Goal: Transaction & Acquisition: Obtain resource

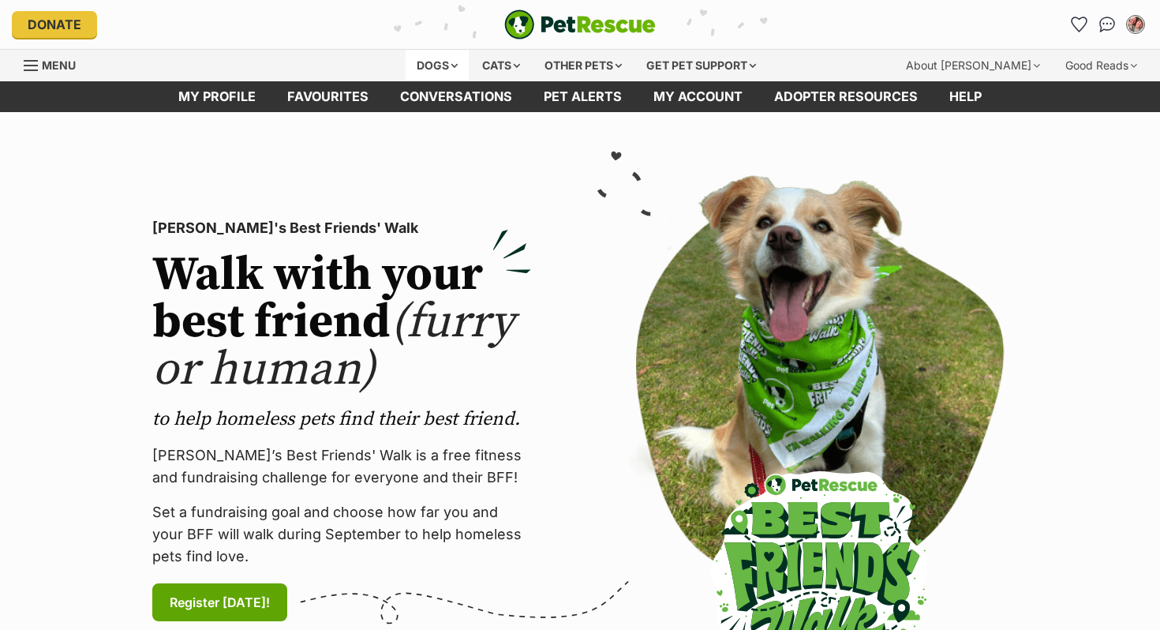
click at [426, 60] on div "Dogs" at bounding box center [436, 66] width 63 height 32
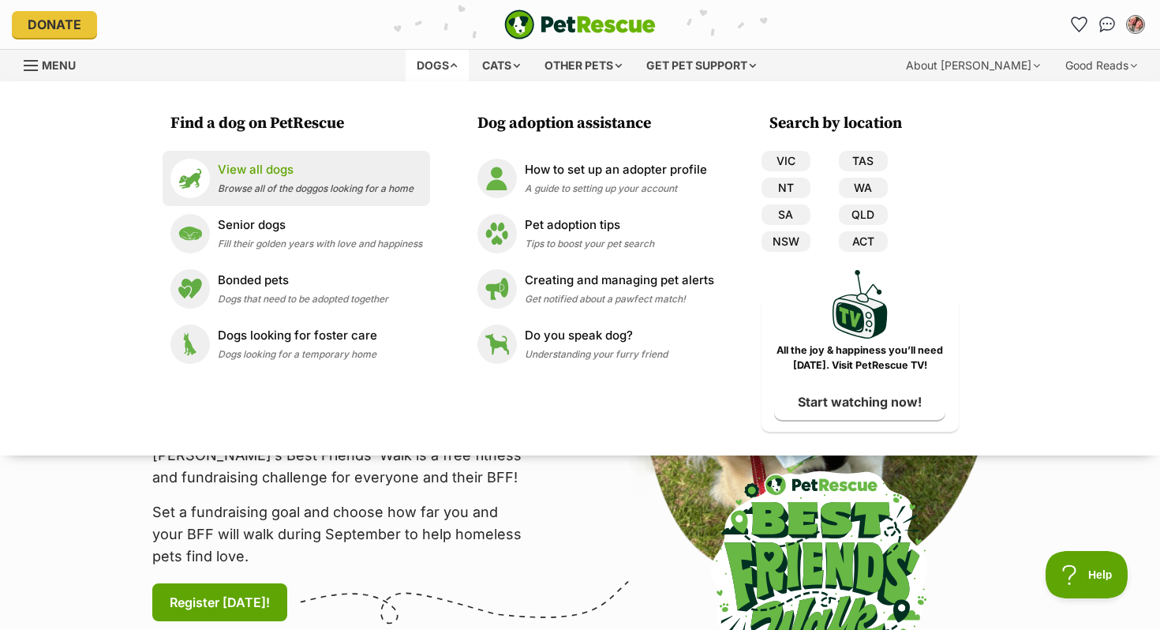
click at [278, 187] on span "Browse all of the doggos looking for a home" at bounding box center [316, 188] width 196 height 12
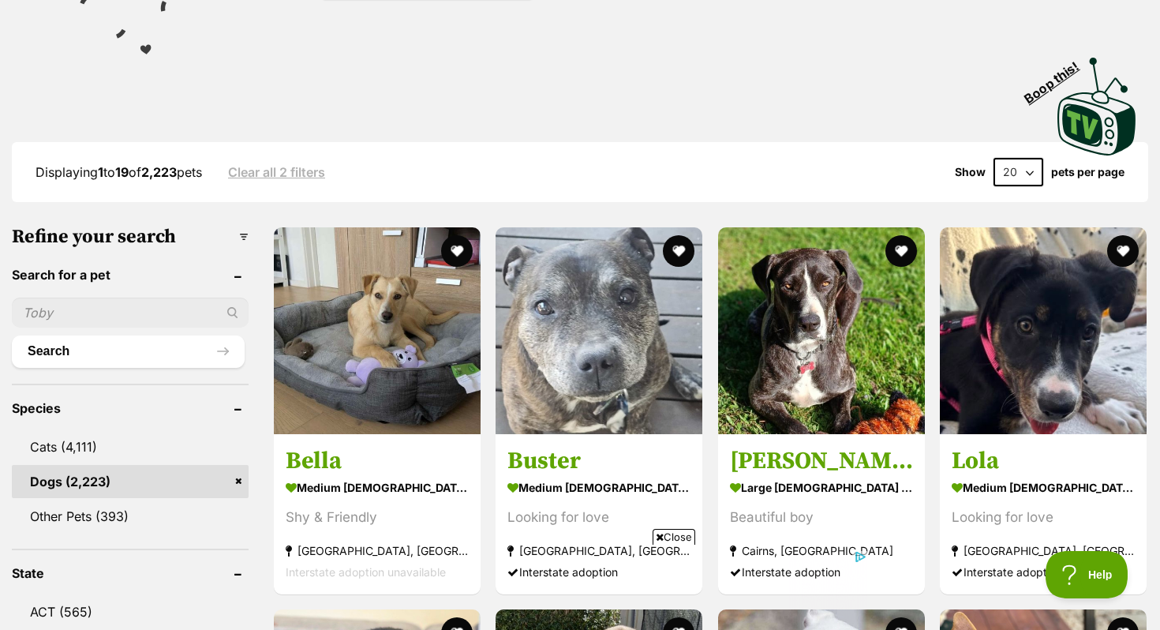
scroll to position [295, 0]
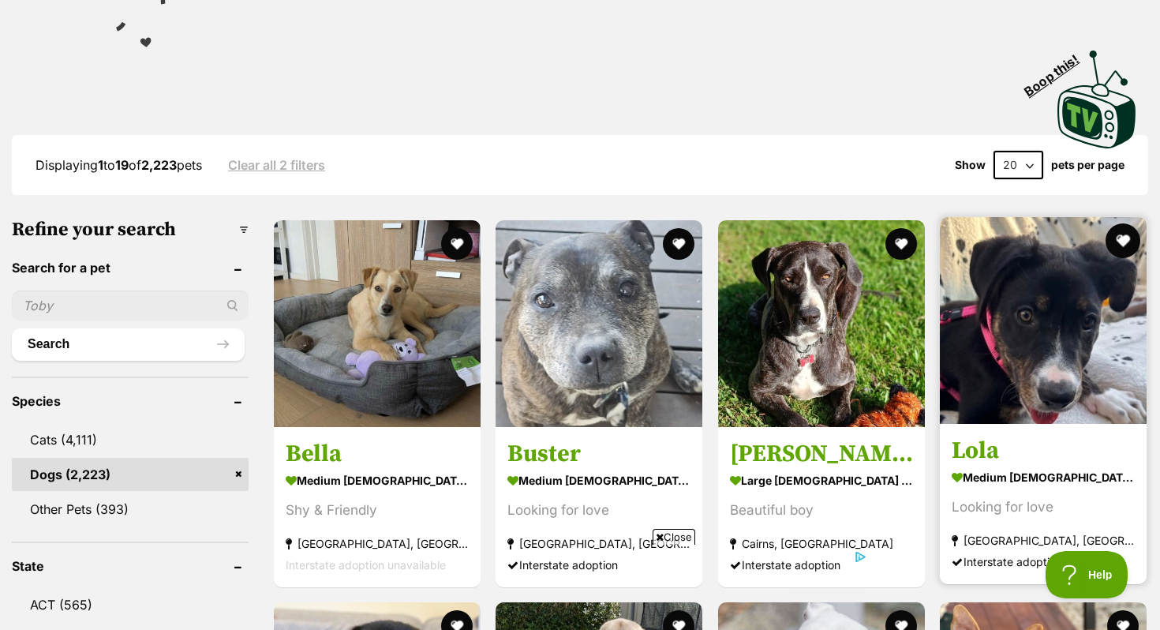
click at [1113, 230] on button "favourite" at bounding box center [1122, 240] width 35 height 35
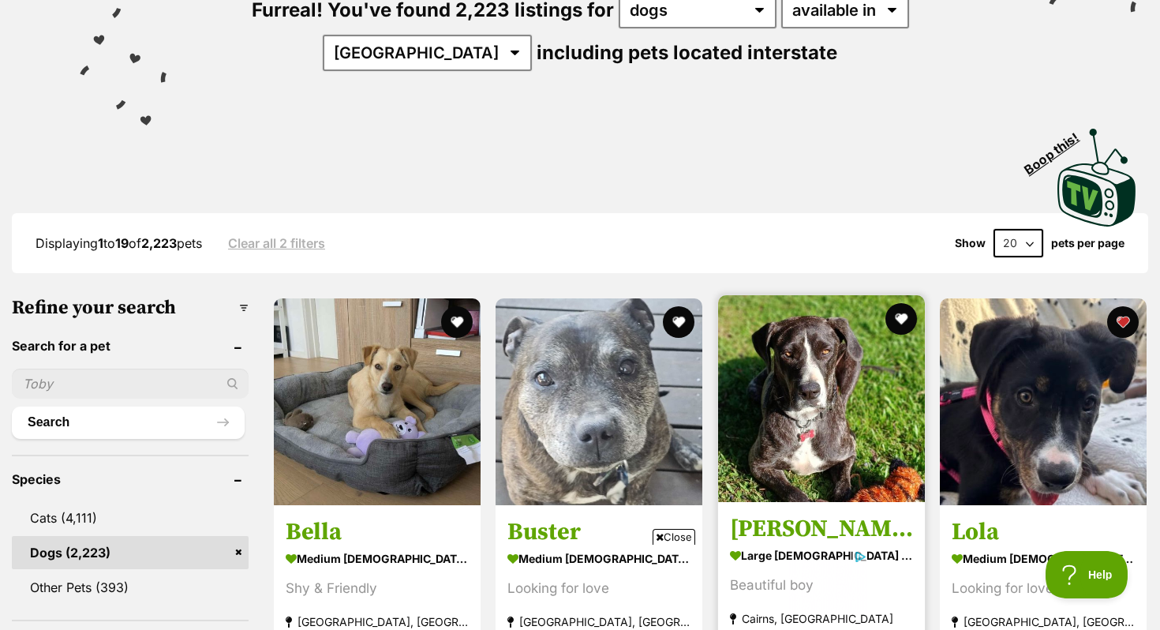
scroll to position [0, 0]
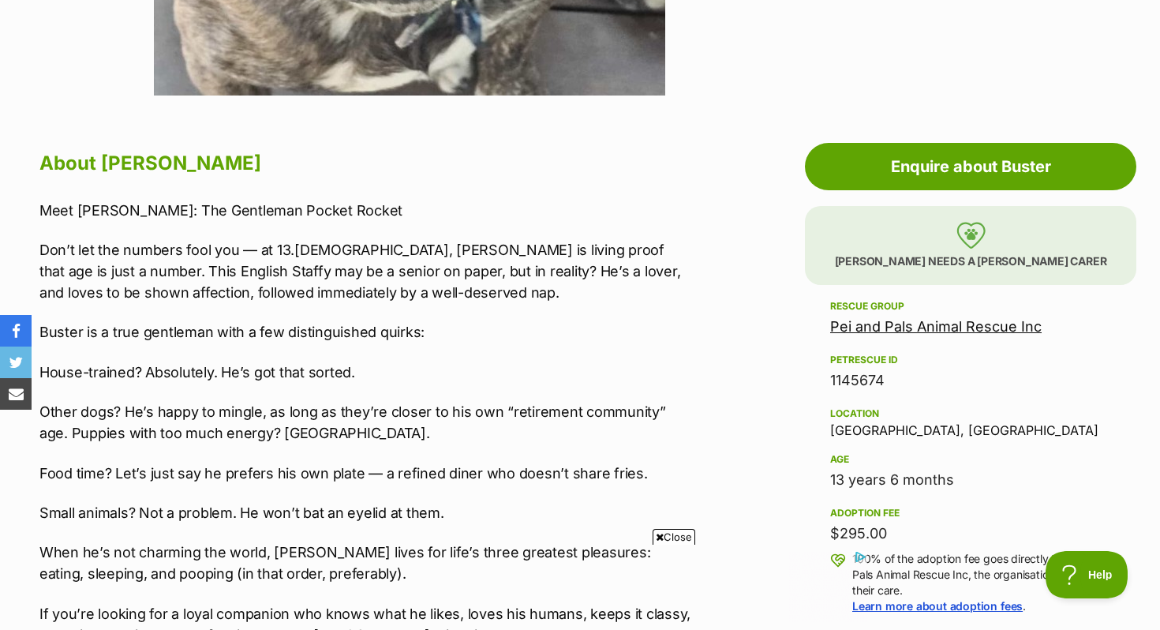
scroll to position [752, 0]
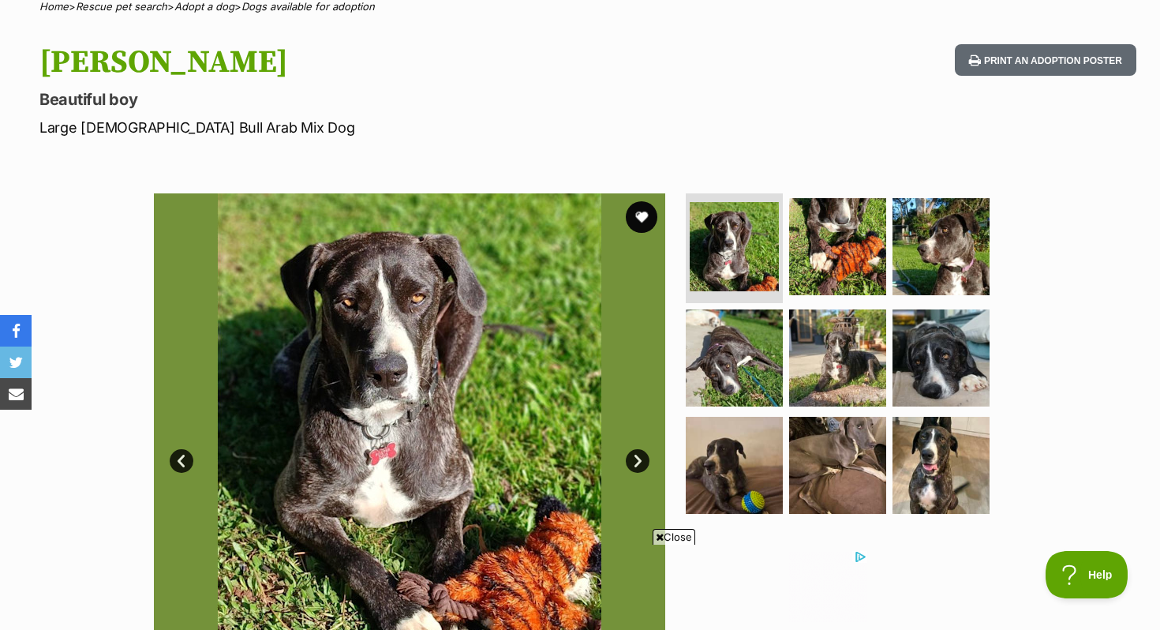
scroll to position [133, 0]
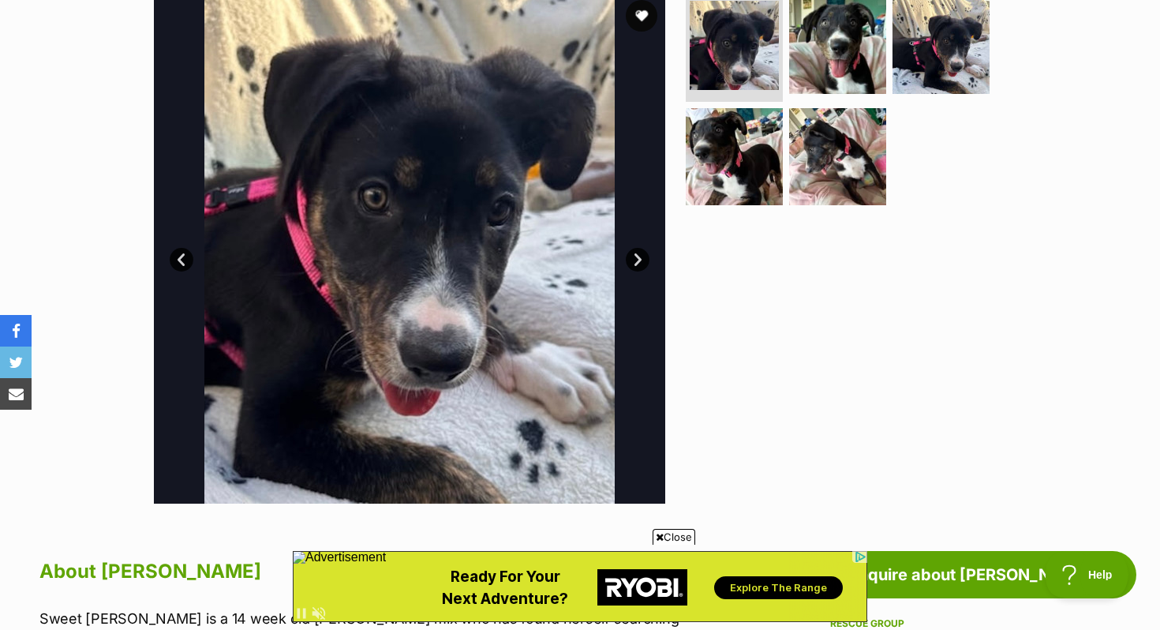
scroll to position [326, 0]
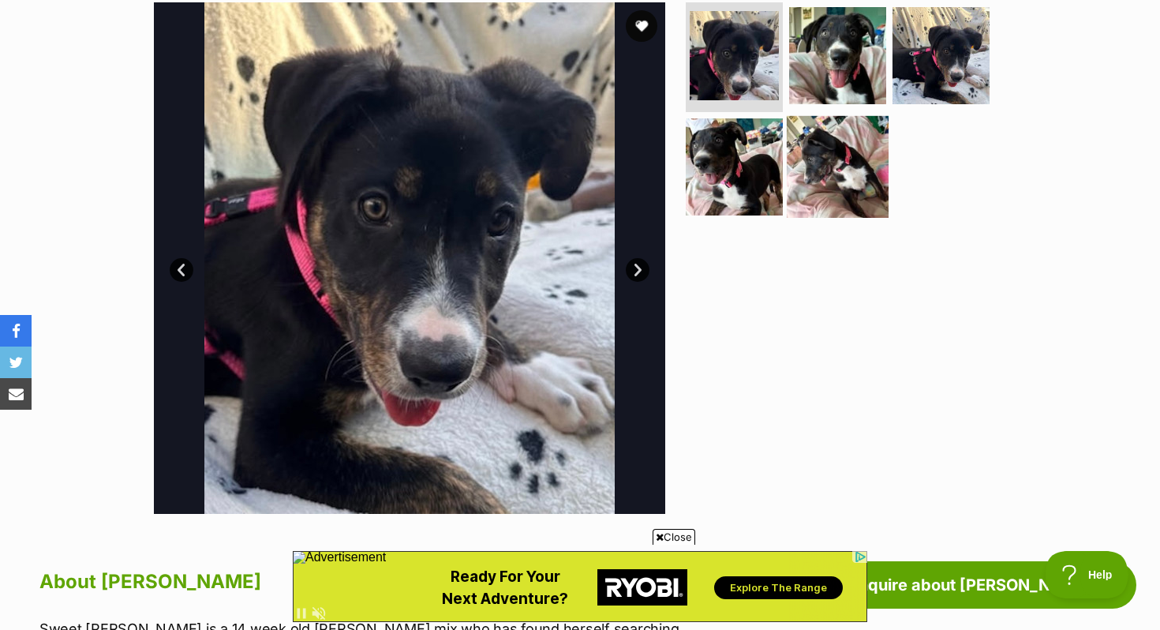
click at [850, 151] on img at bounding box center [837, 167] width 102 height 102
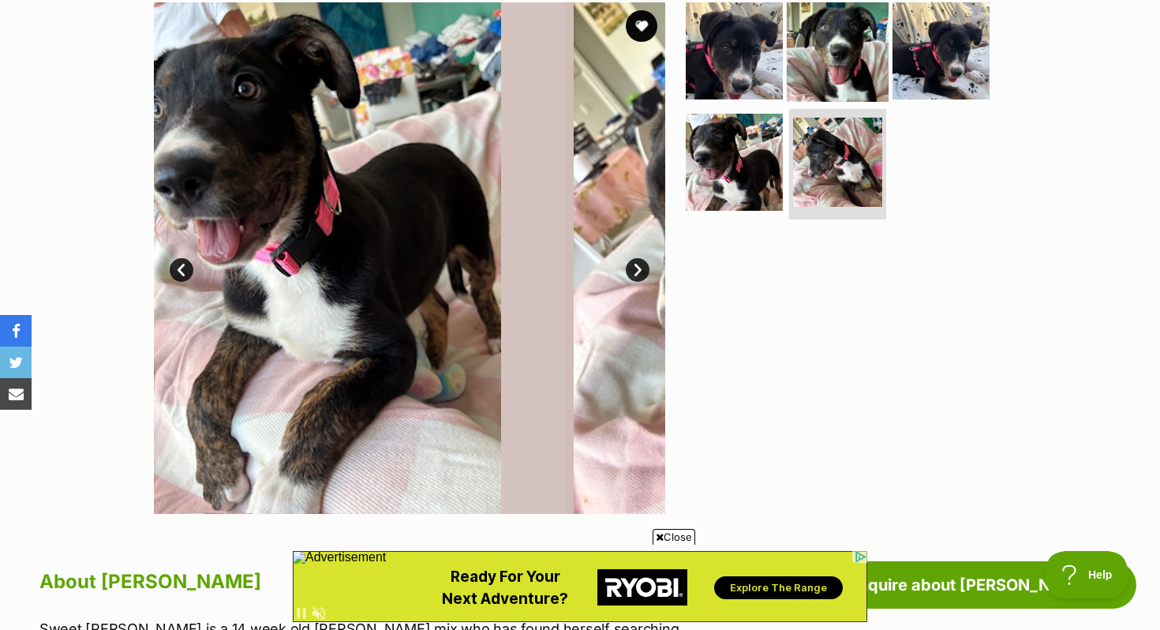
click at [838, 68] on img at bounding box center [837, 50] width 102 height 102
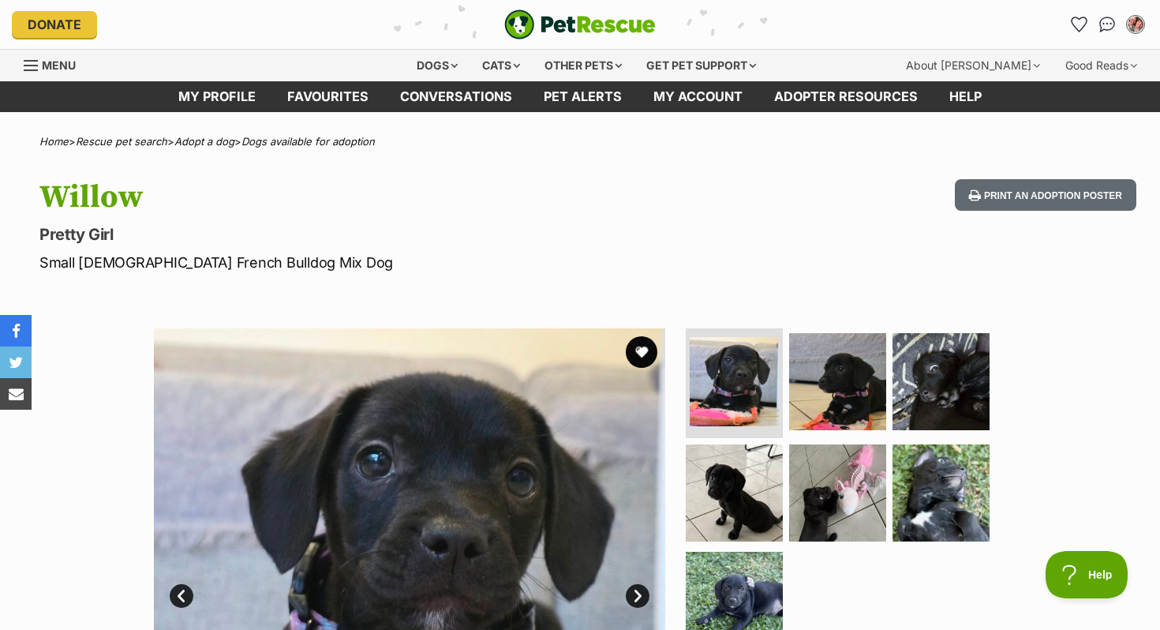
click at [829, 442] on ul at bounding box center [843, 493] width 323 height 331
click at [828, 468] on img at bounding box center [837, 493] width 102 height 102
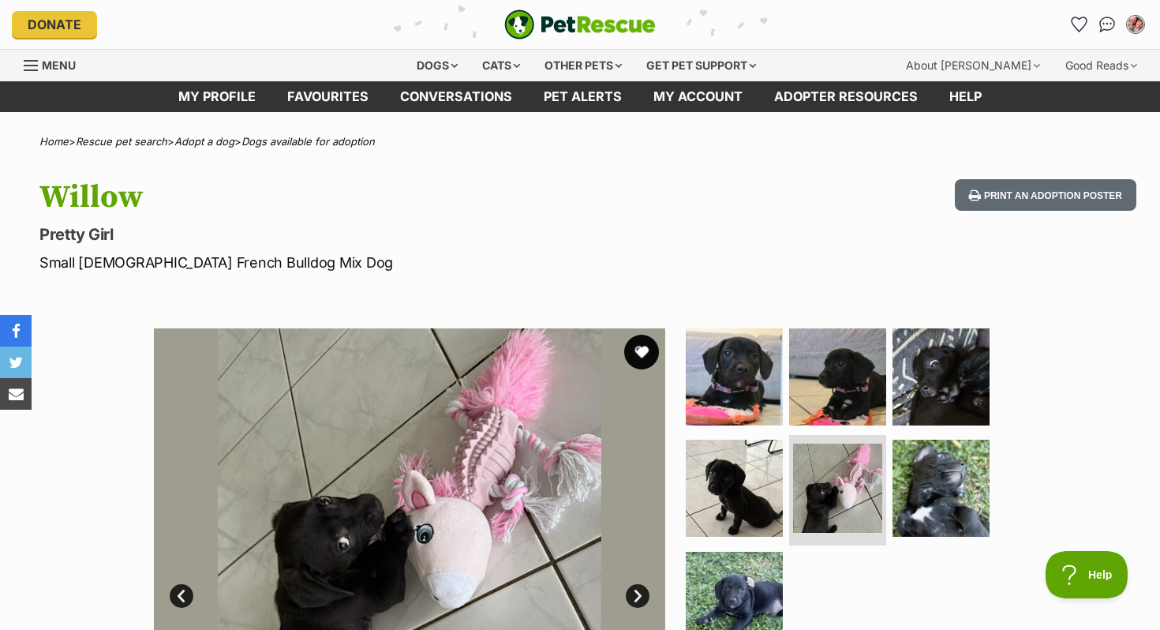
click at [631, 358] on button "favourite" at bounding box center [641, 351] width 35 height 35
